Goal: Information Seeking & Learning: Learn about a topic

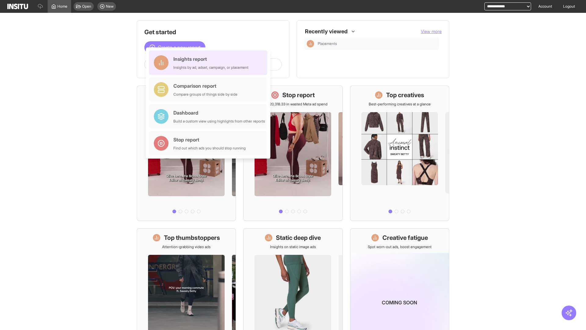
click at [210, 63] on div "Insights report Insights by ad, adset, campaign, or placement" at bounding box center [210, 62] width 75 height 15
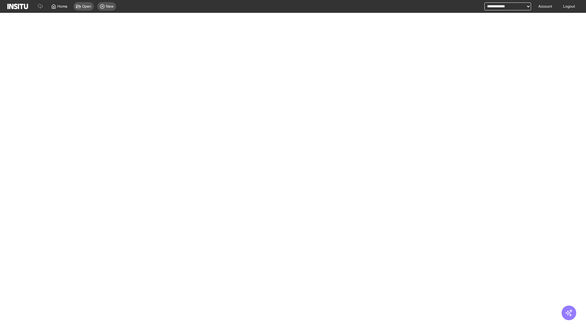
select select "**"
